Goal: Task Accomplishment & Management: Use online tool/utility

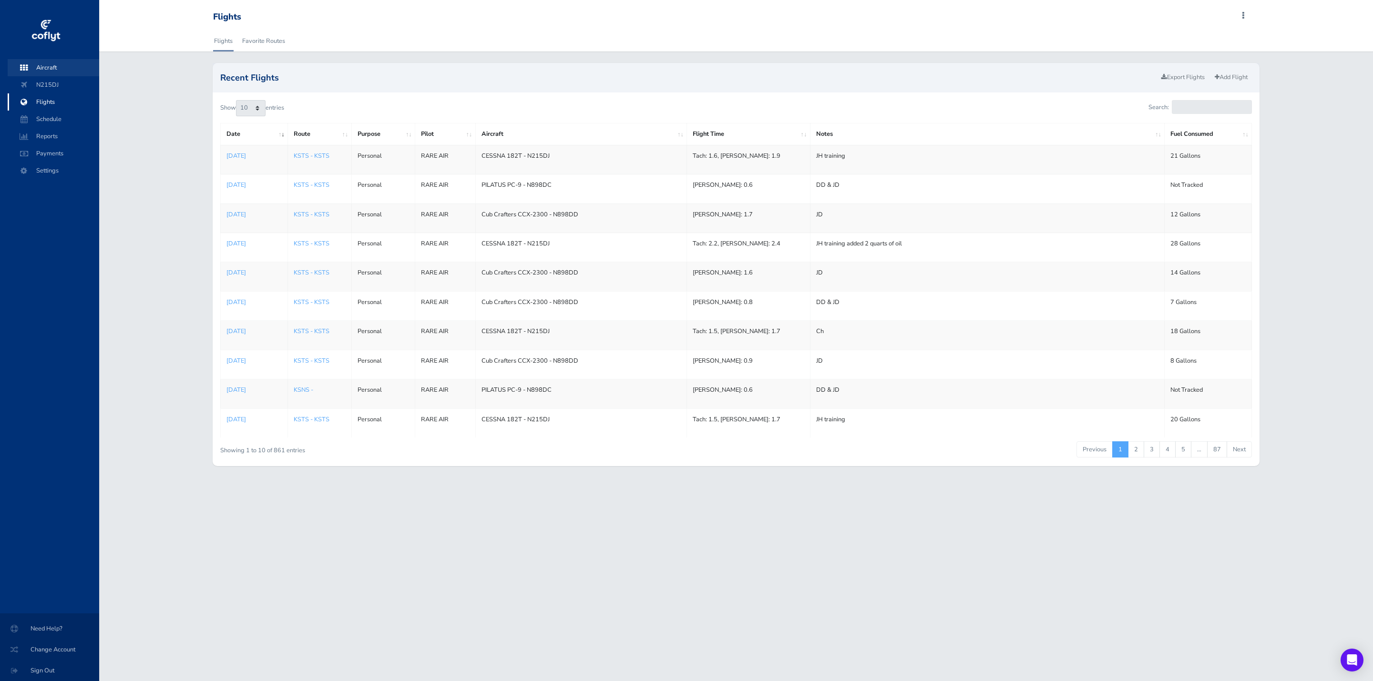
click at [48, 67] on span "Aircraft" at bounding box center [53, 67] width 72 height 17
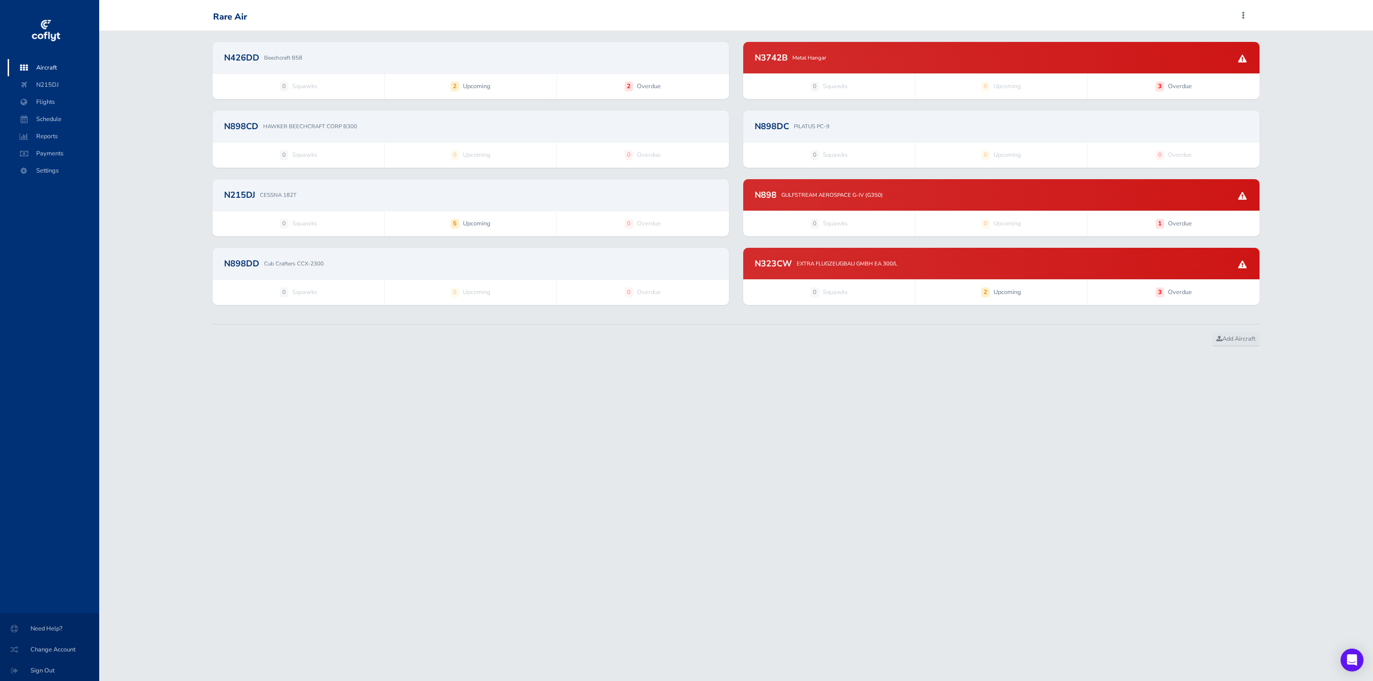
click at [935, 58] on div "N3742B Metal Hangar" at bounding box center [1001, 57] width 493 height 9
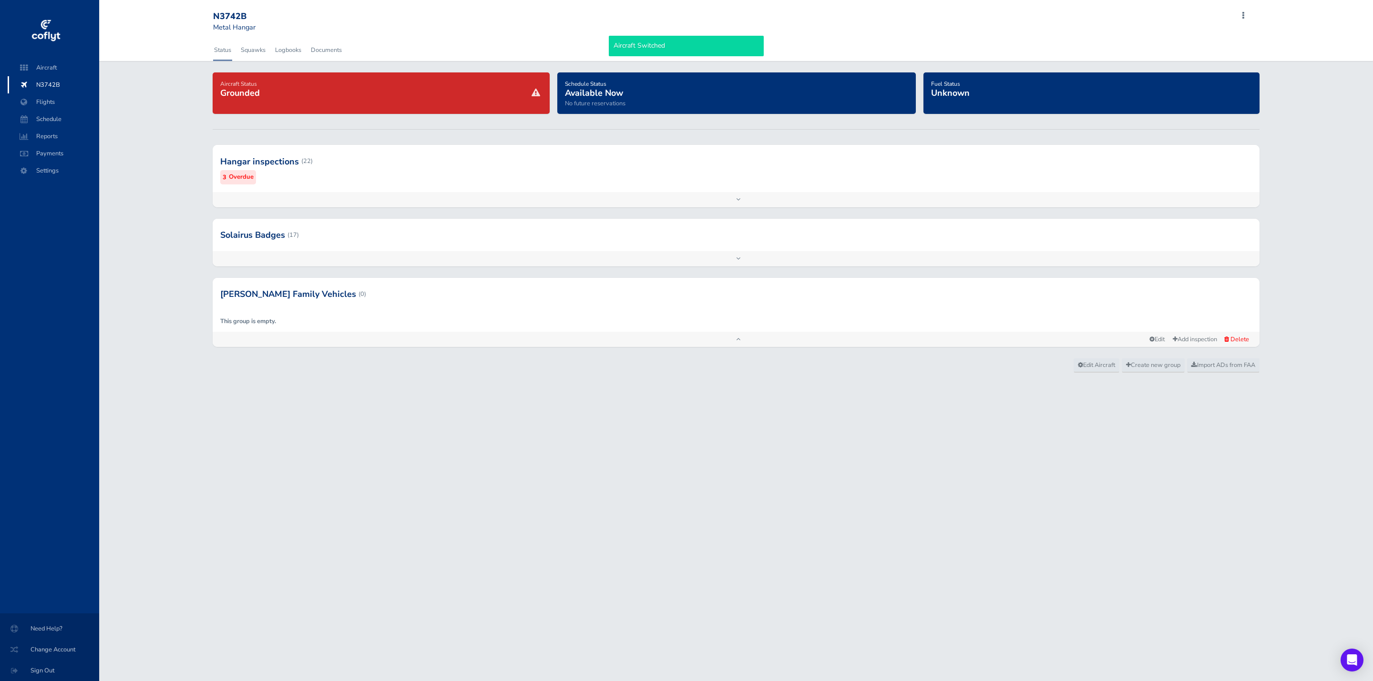
click at [382, 236] on div at bounding box center [736, 235] width 1047 height 32
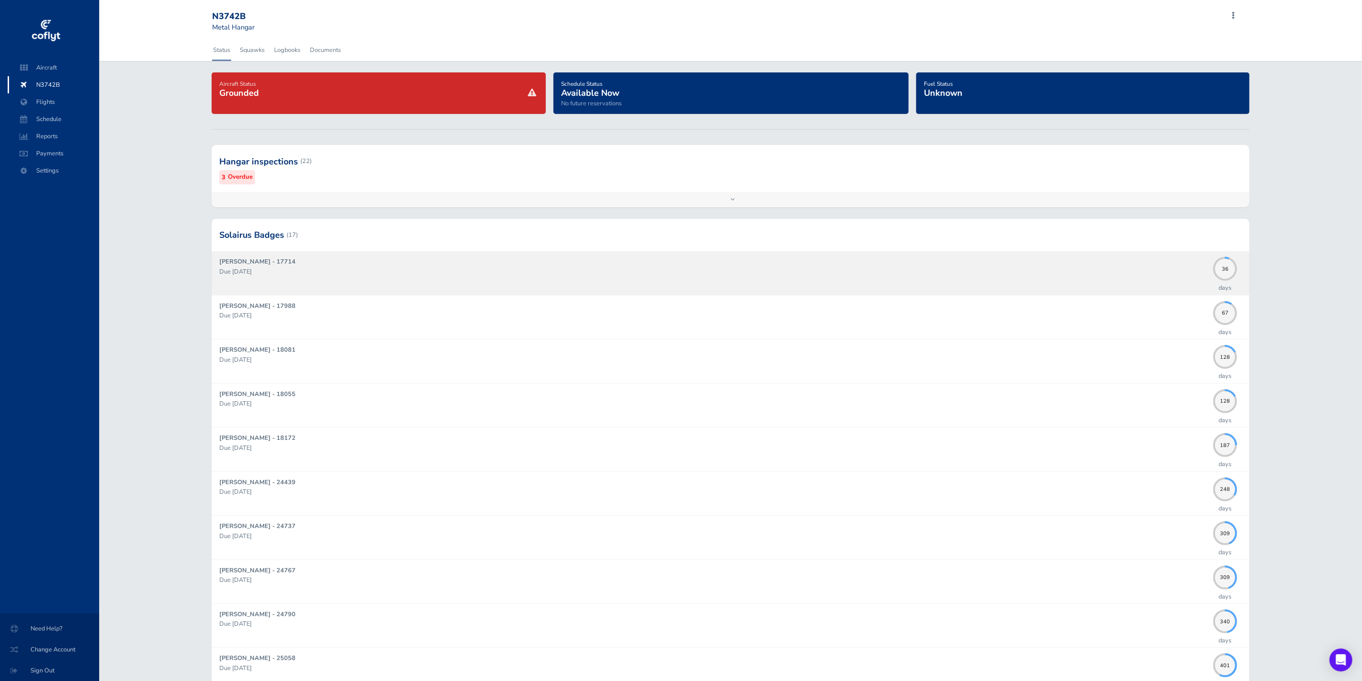
scroll to position [143, 0]
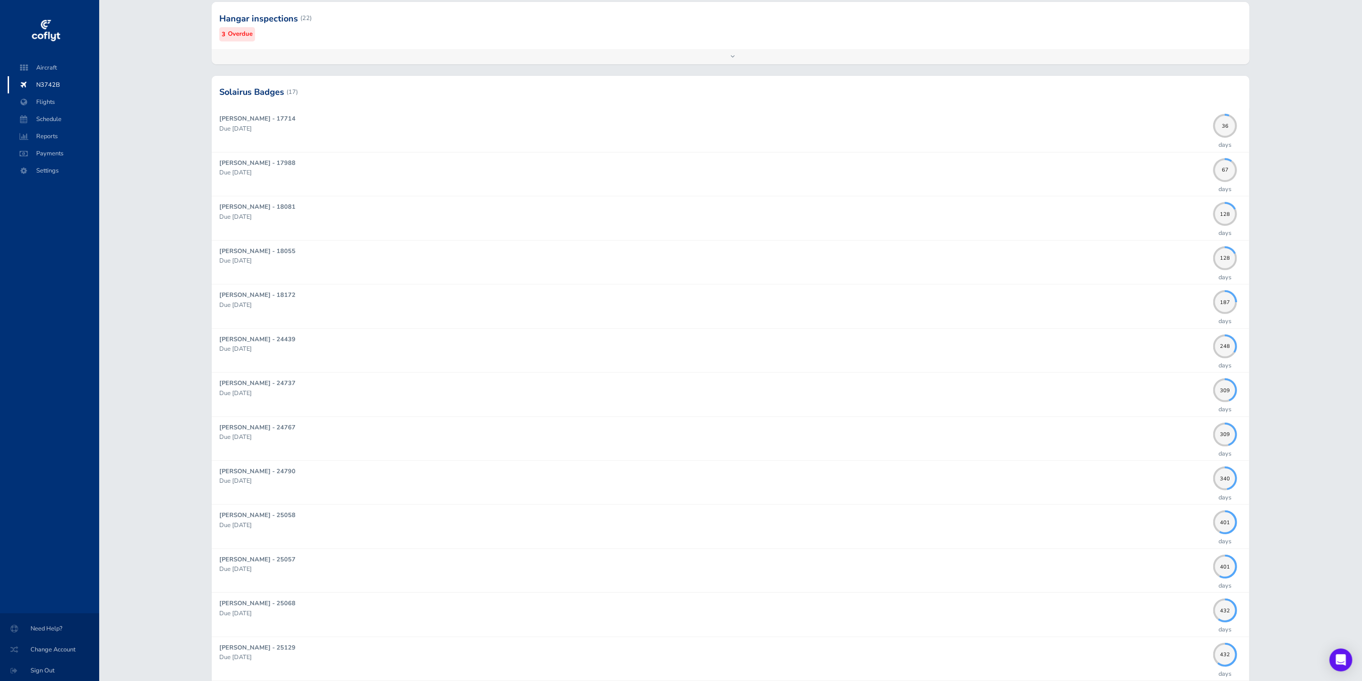
click at [382, 89] on div at bounding box center [731, 92] width 1038 height 32
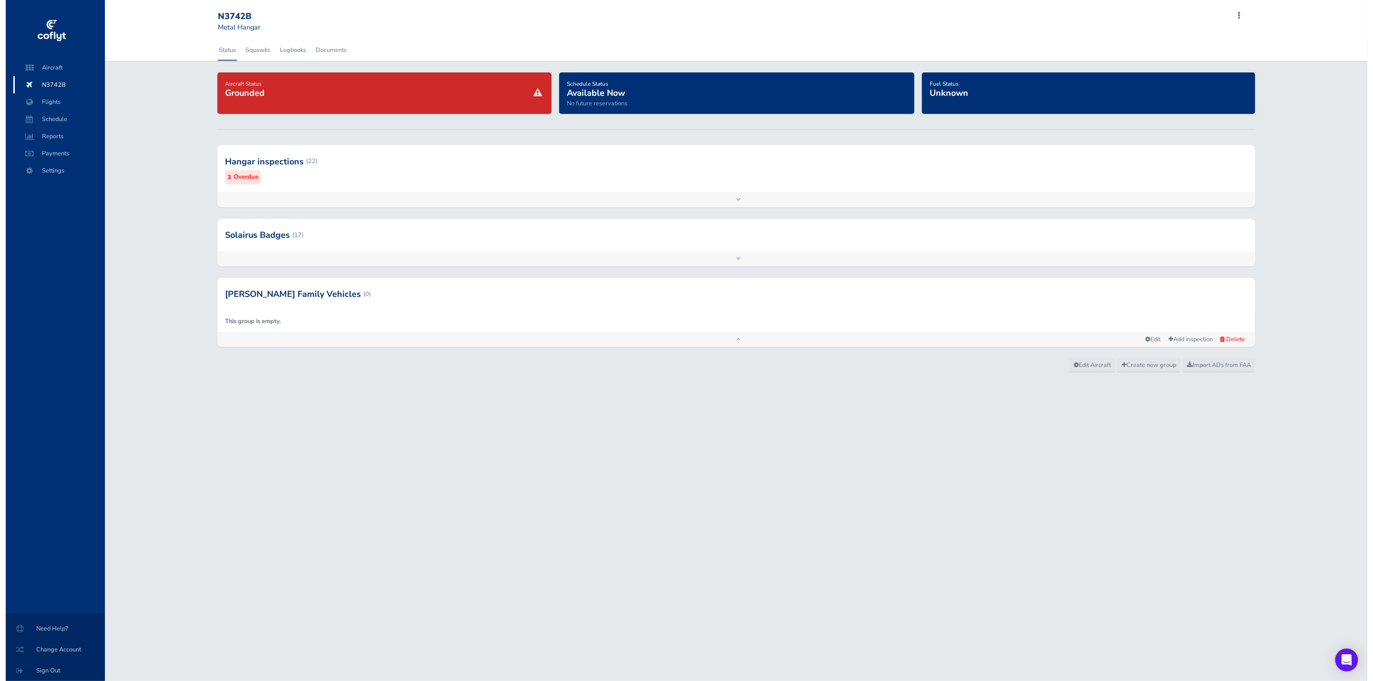
scroll to position [0, 0]
